Goal: Task Accomplishment & Management: Manage account settings

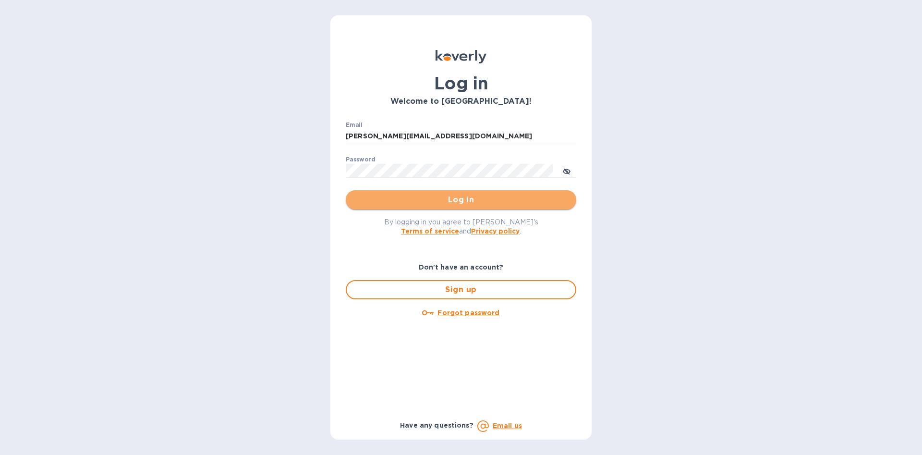
click at [470, 201] on span "Log in" at bounding box center [460, 200] width 215 height 12
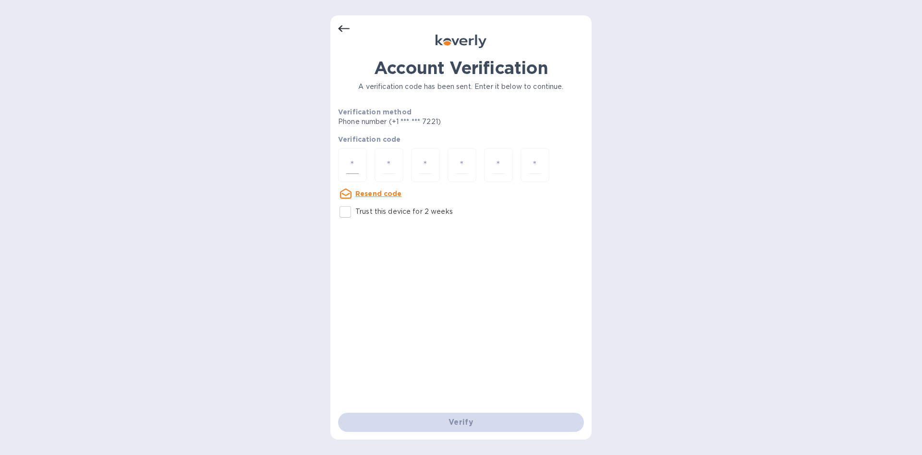
click at [355, 166] on input "number" at bounding box center [352, 165] width 12 height 18
click at [349, 209] on input "Trust this device for 2 weeks" at bounding box center [345, 212] width 20 height 20
checkbox input "true"
click at [357, 162] on input "number" at bounding box center [352, 165] width 12 height 18
type input "1"
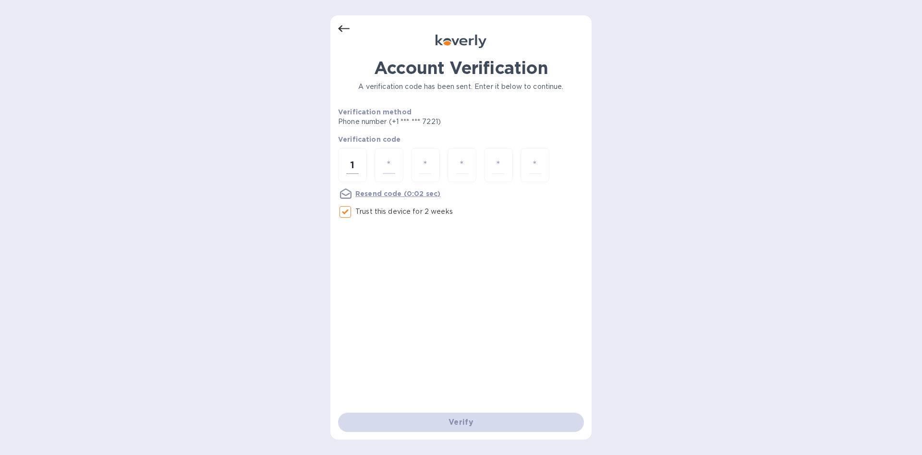
type input "1"
type input "5"
type input "3"
type input "6"
